Goal: Register for event/course

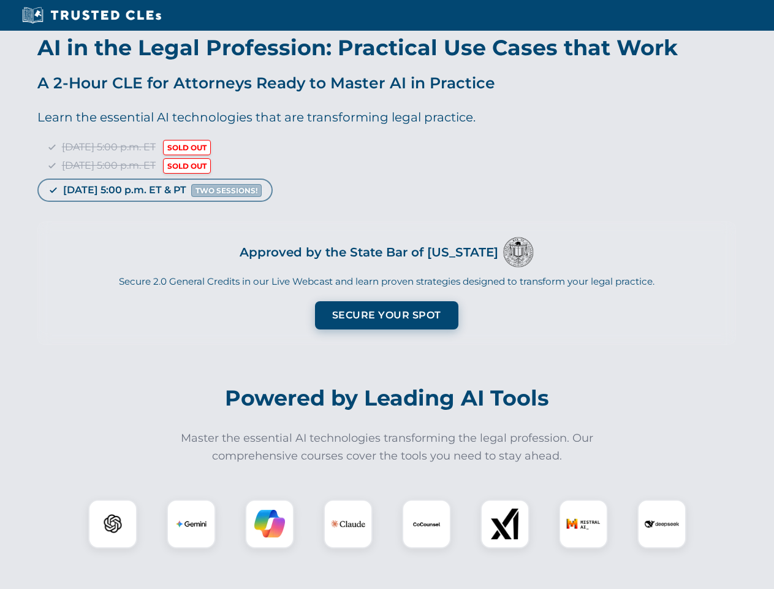
click at [386, 315] on button "Secure Your Spot" at bounding box center [386, 315] width 143 height 28
click at [113, 524] on img at bounding box center [113, 524] width 36 height 36
click at [191, 524] on img at bounding box center [191, 523] width 31 height 31
click at [270, 524] on img at bounding box center [269, 523] width 31 height 31
click at [348, 524] on img at bounding box center [348, 523] width 34 height 34
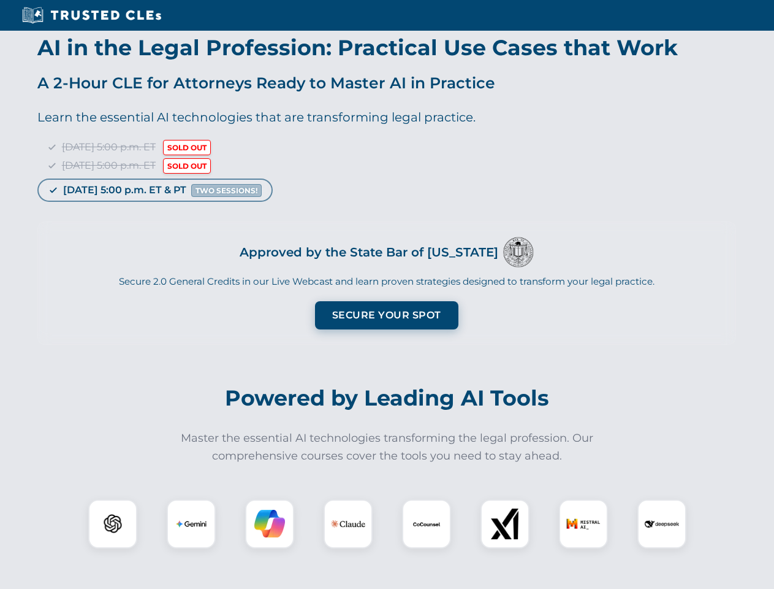
click at [427, 524] on img at bounding box center [426, 523] width 31 height 31
click at [505, 524] on img at bounding box center [505, 523] width 31 height 31
click at [584, 524] on img at bounding box center [583, 523] width 34 height 34
click at [662, 524] on img at bounding box center [662, 523] width 34 height 34
